Goal: Information Seeking & Learning: Learn about a topic

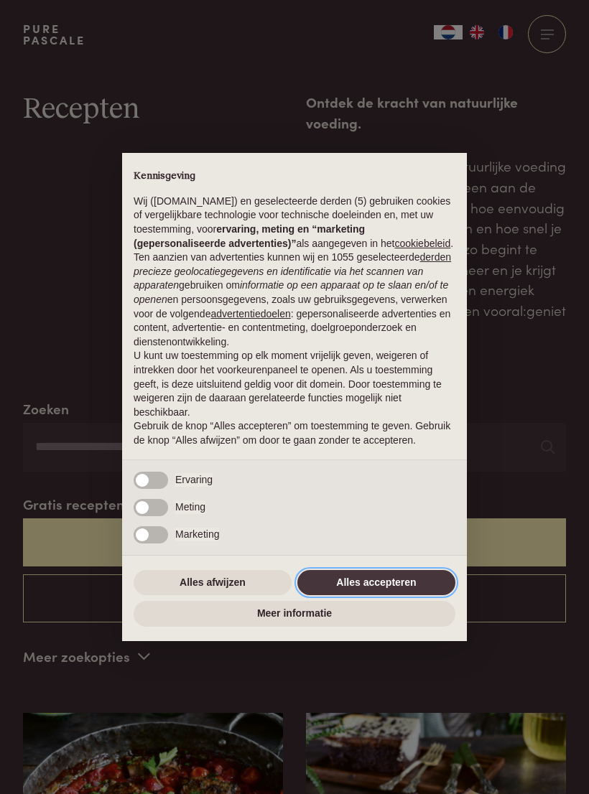
click at [377, 587] on button "Alles accepteren" at bounding box center [376, 583] width 158 height 26
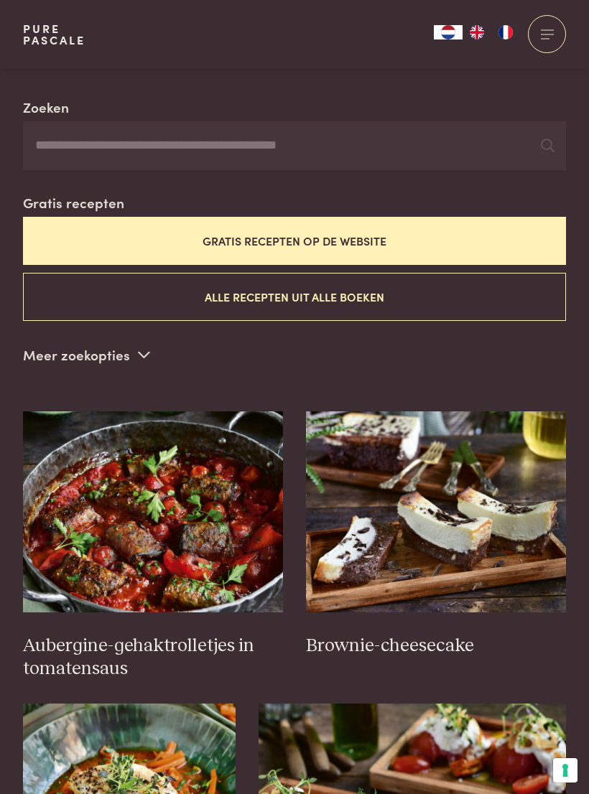
click at [361, 237] on button "Gratis recepten op de website" at bounding box center [294, 241] width 543 height 48
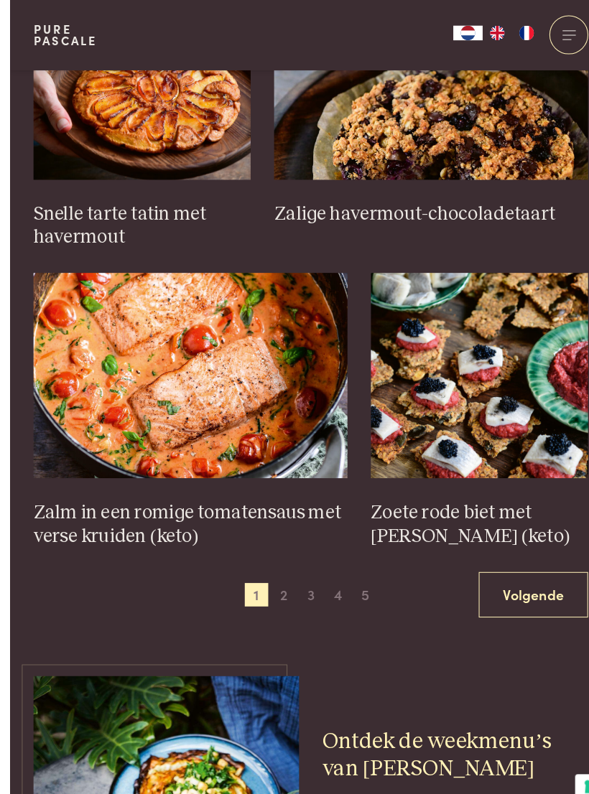
scroll to position [1909, 0]
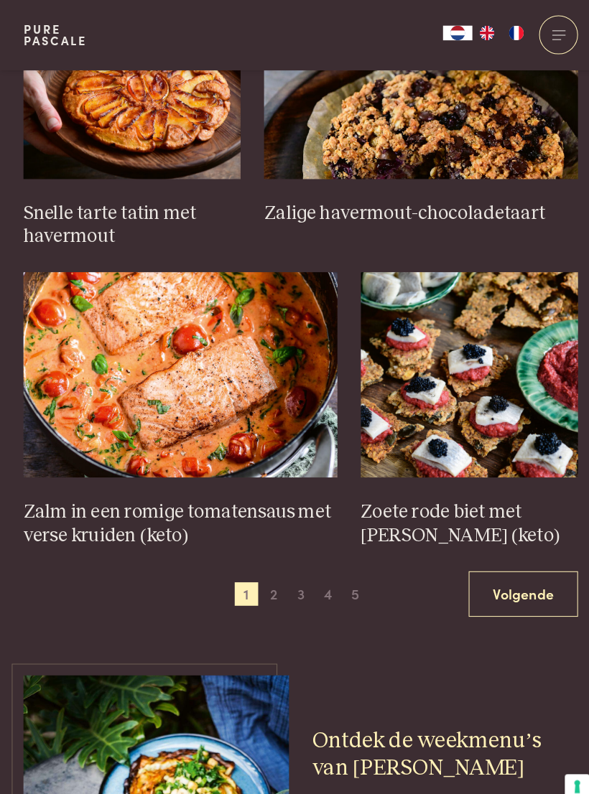
click at [519, 567] on link "Volgende" at bounding box center [512, 581] width 107 height 45
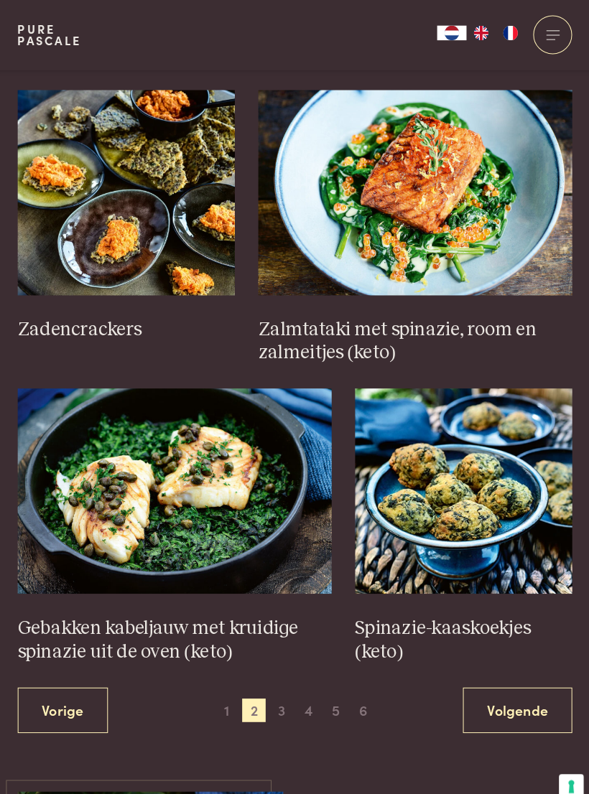
scroll to position [1796, 0]
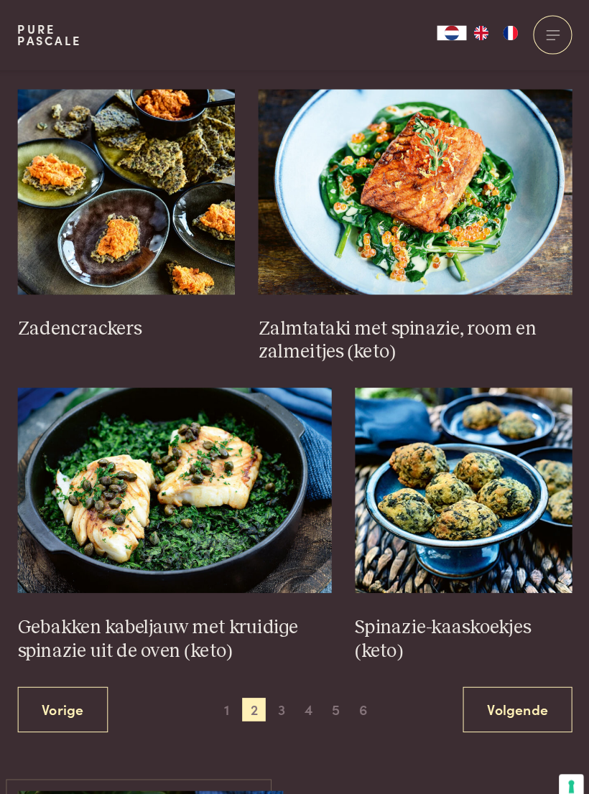
click at [473, 502] on img at bounding box center [459, 480] width 213 height 201
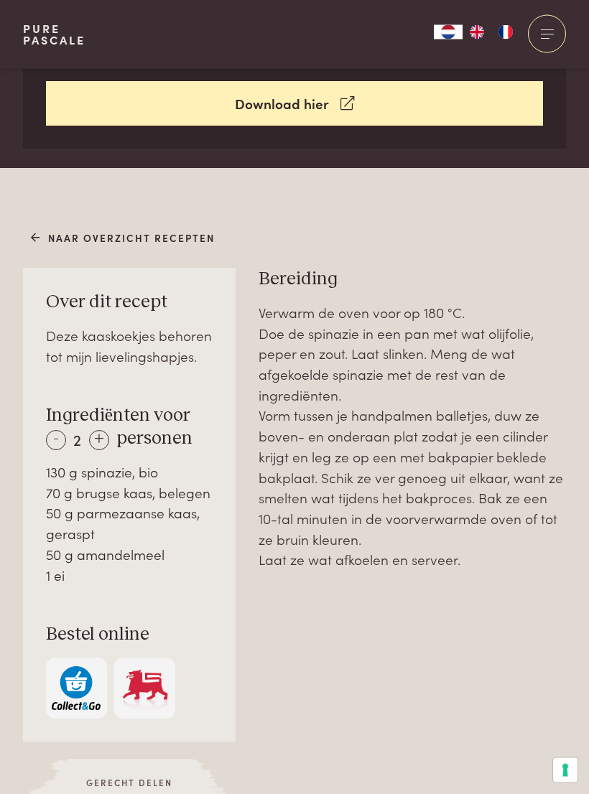
scroll to position [654, 0]
click at [108, 432] on div "+" at bounding box center [99, 440] width 20 height 20
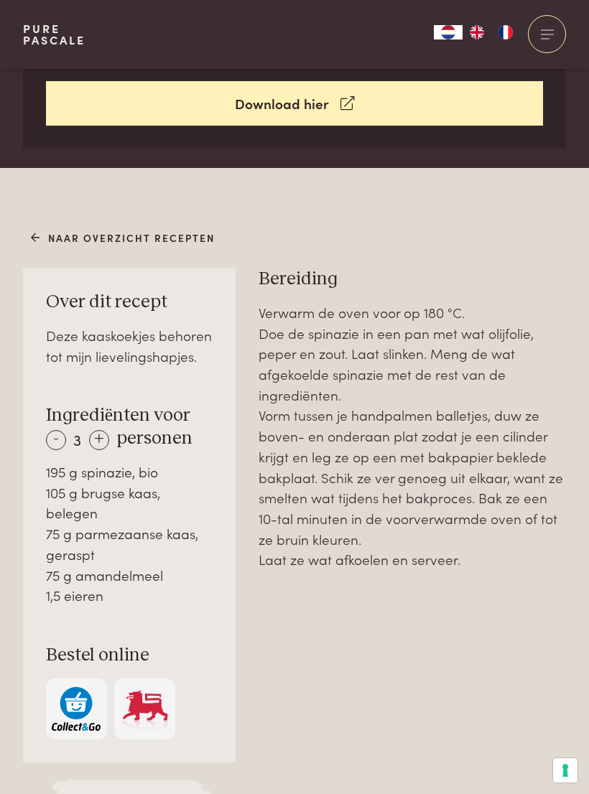
click at [103, 438] on div "+" at bounding box center [99, 440] width 20 height 20
click at [104, 436] on div "+" at bounding box center [100, 440] width 20 height 20
click at [104, 438] on div "+" at bounding box center [100, 440] width 20 height 20
click at [105, 439] on div "+" at bounding box center [100, 440] width 20 height 20
click at [106, 436] on div "+" at bounding box center [99, 440] width 20 height 20
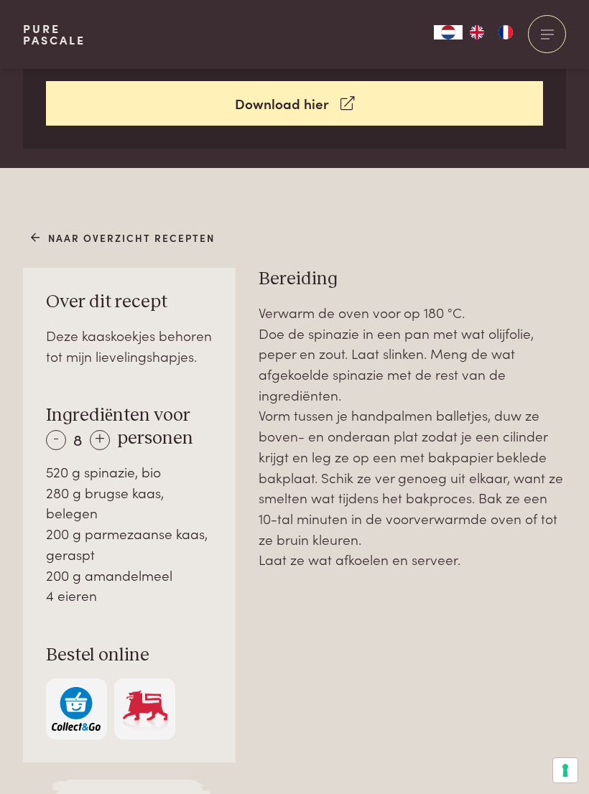
click at [33, 236] on icon at bounding box center [36, 238] width 10 height 15
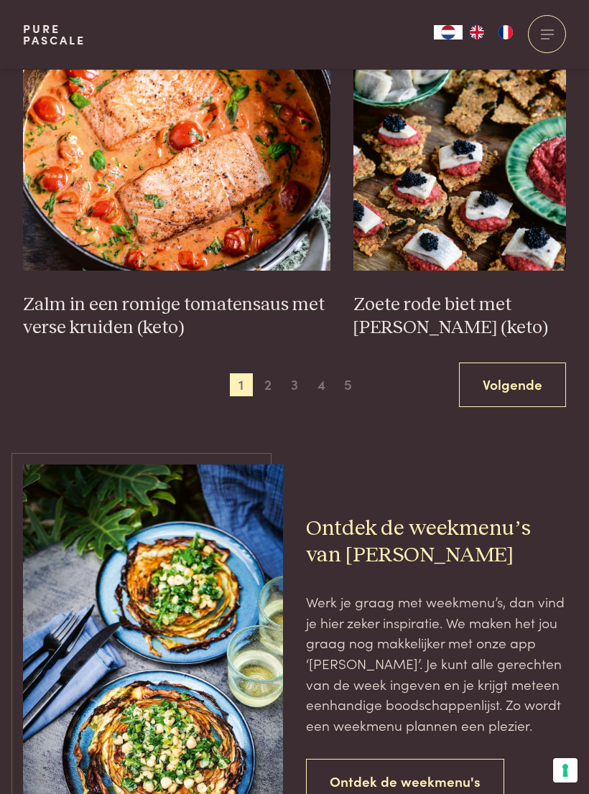
scroll to position [2109, 0]
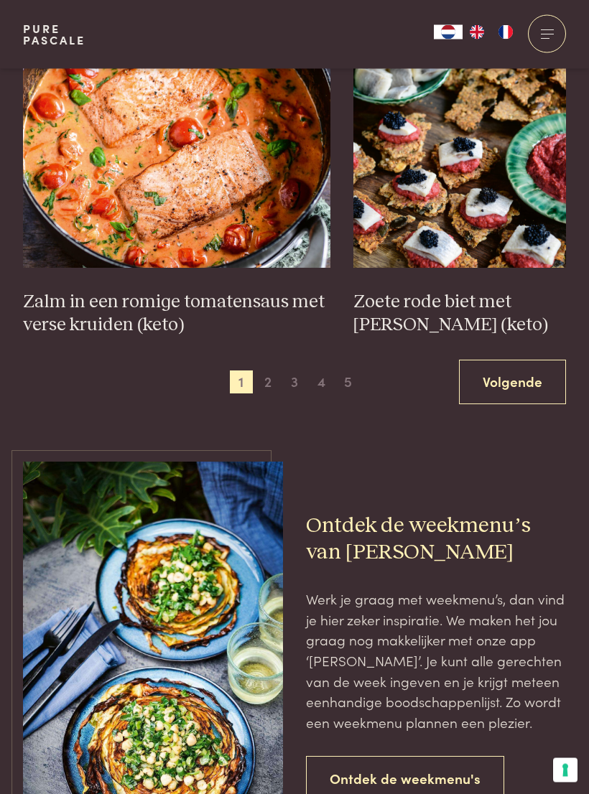
click at [514, 369] on link "Volgende" at bounding box center [512, 383] width 107 height 45
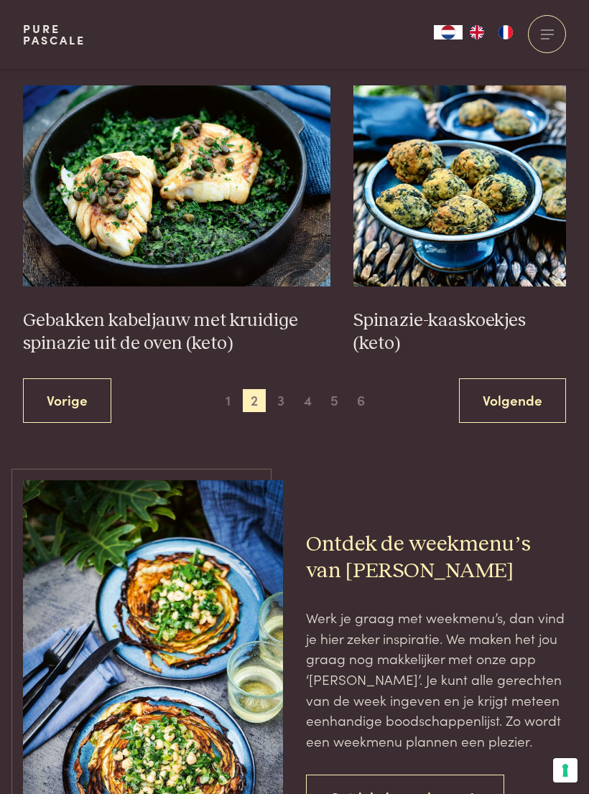
click at [513, 390] on link "Volgende" at bounding box center [512, 401] width 107 height 45
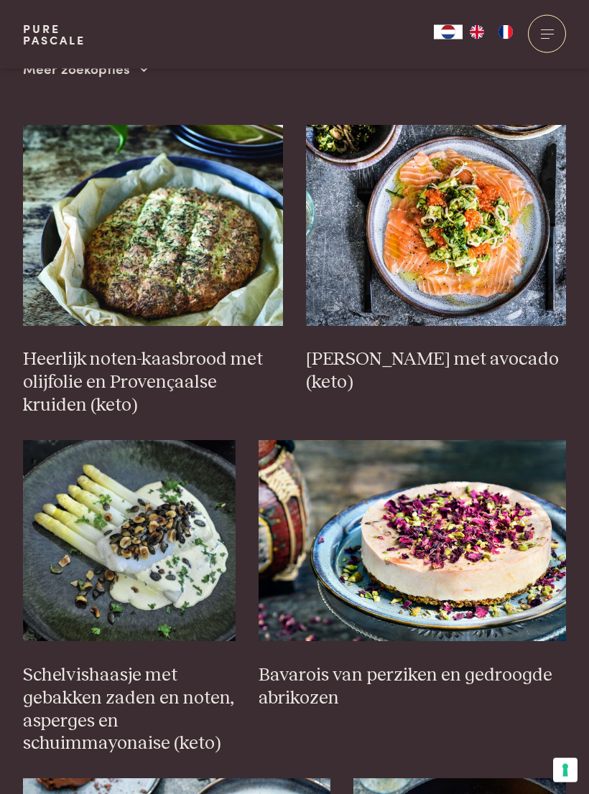
scroll to position [590, 0]
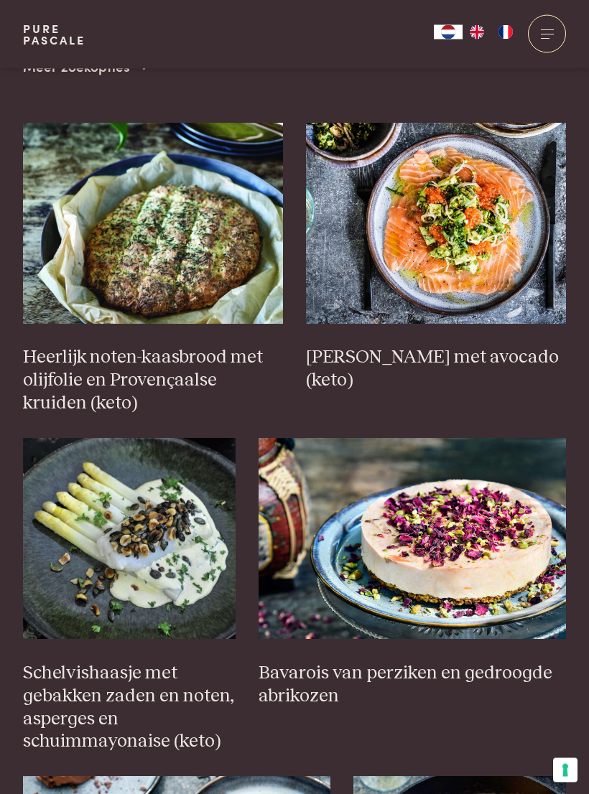
click at [467, 258] on img at bounding box center [436, 224] width 260 height 201
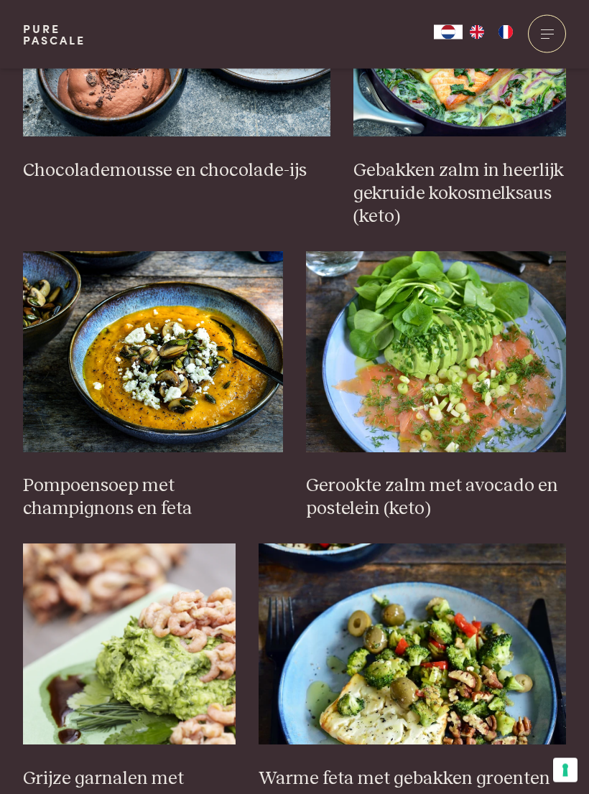
scroll to position [1433, 0]
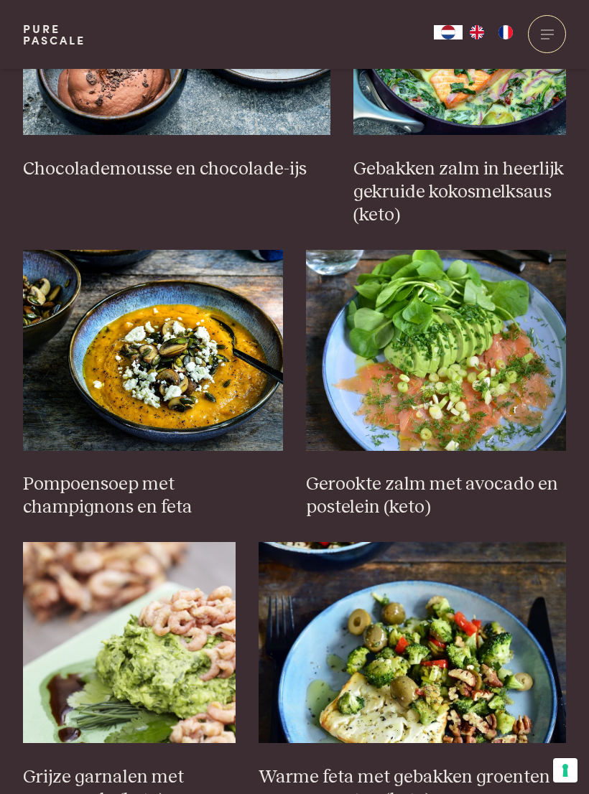
click at [146, 385] on img at bounding box center [153, 350] width 260 height 201
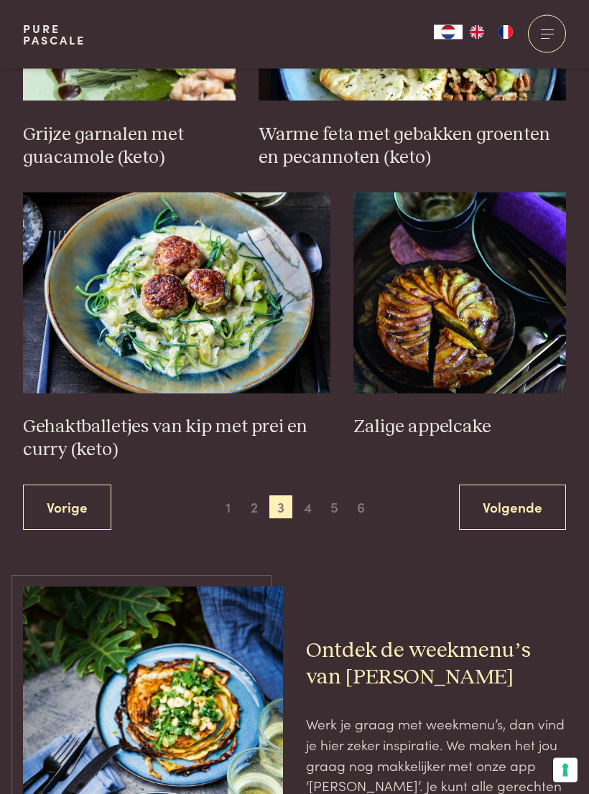
scroll to position [2076, 0]
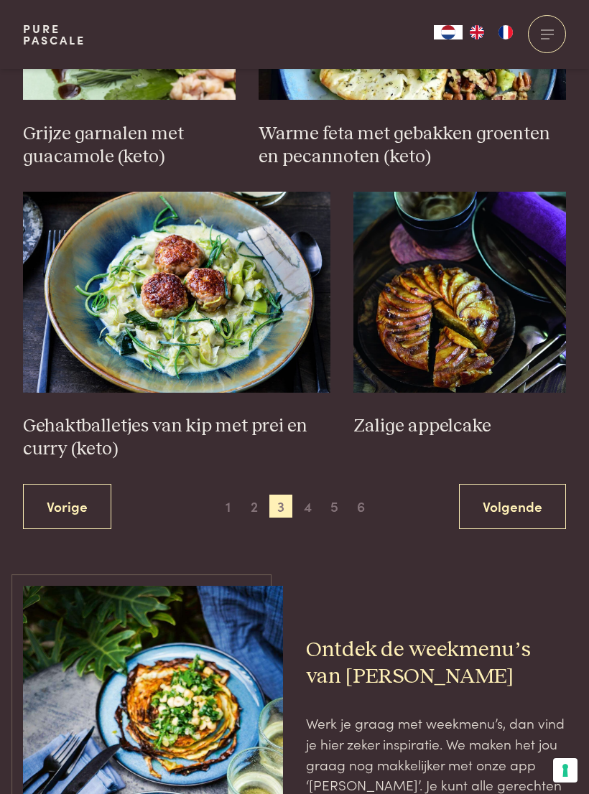
click at [516, 488] on link "Volgende" at bounding box center [512, 506] width 107 height 45
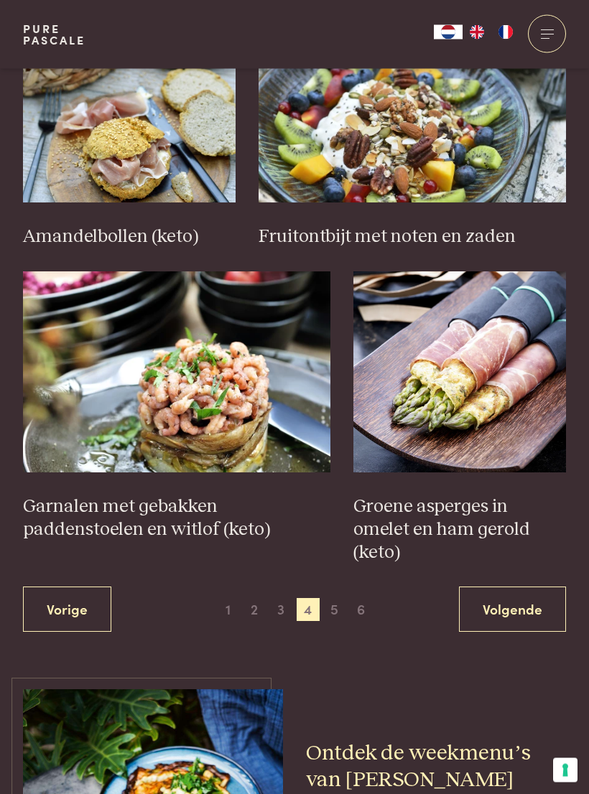
scroll to position [1905, 0]
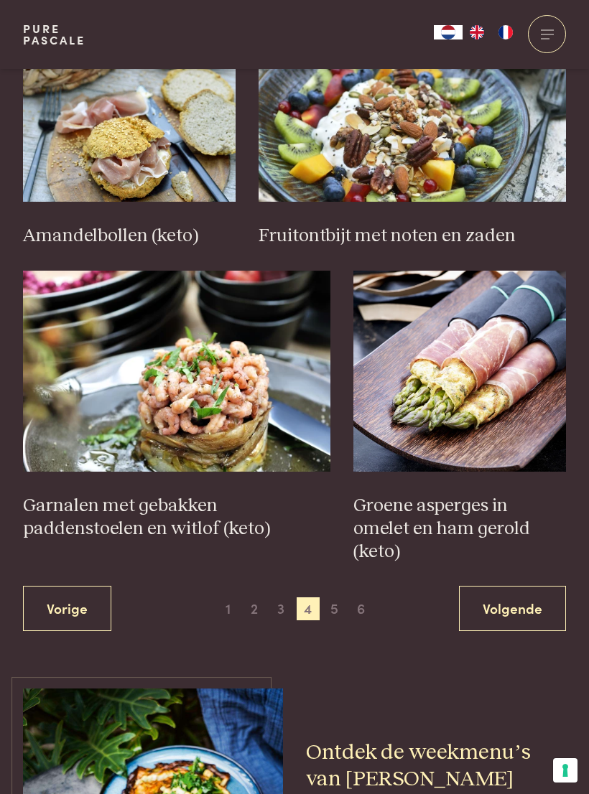
click at [523, 586] on link "Volgende" at bounding box center [512, 608] width 107 height 45
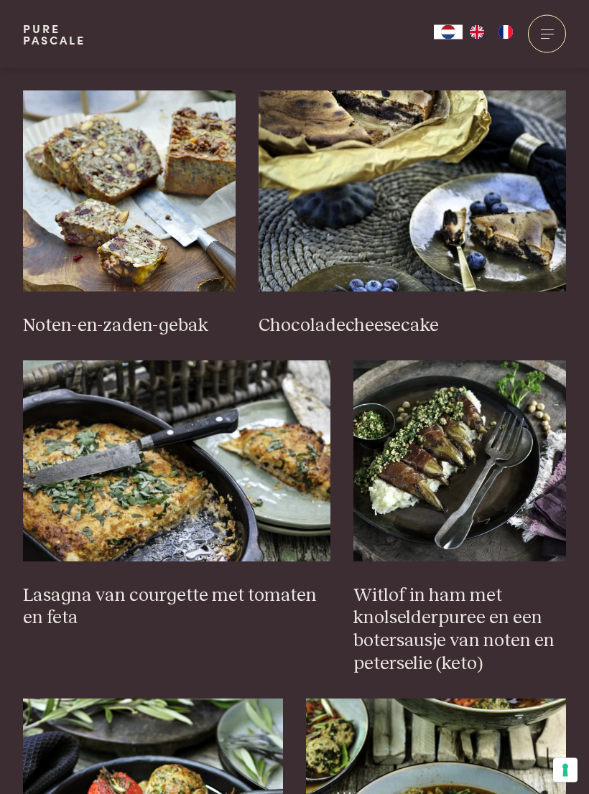
scroll to position [915, 0]
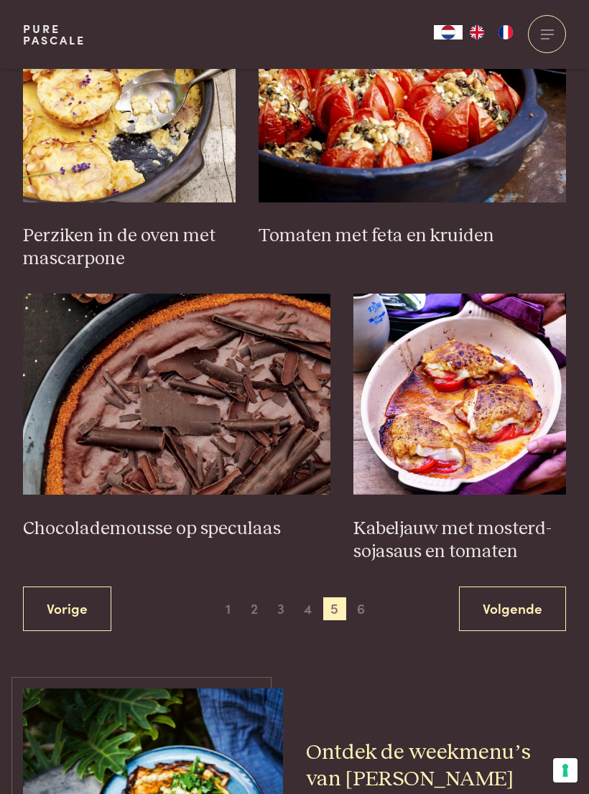
click at [511, 598] on link "Volgende" at bounding box center [512, 609] width 107 height 45
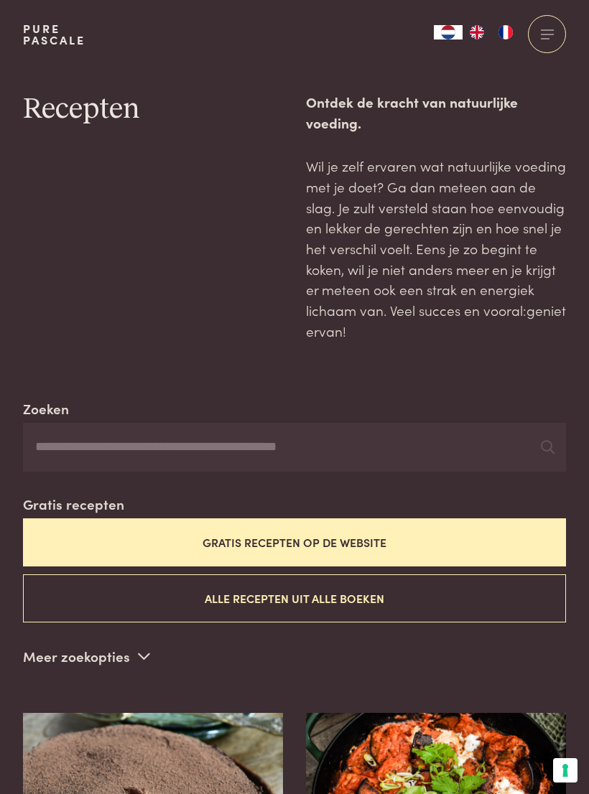
scroll to position [1801, 0]
